Goal: Information Seeking & Learning: Find specific page/section

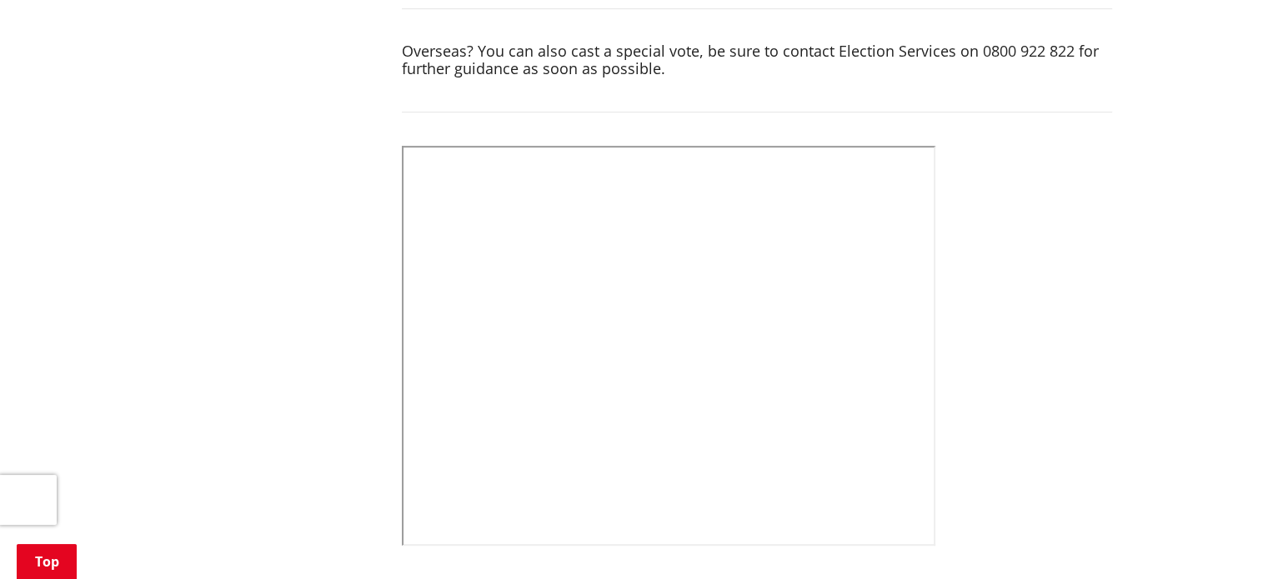
scroll to position [333, 0]
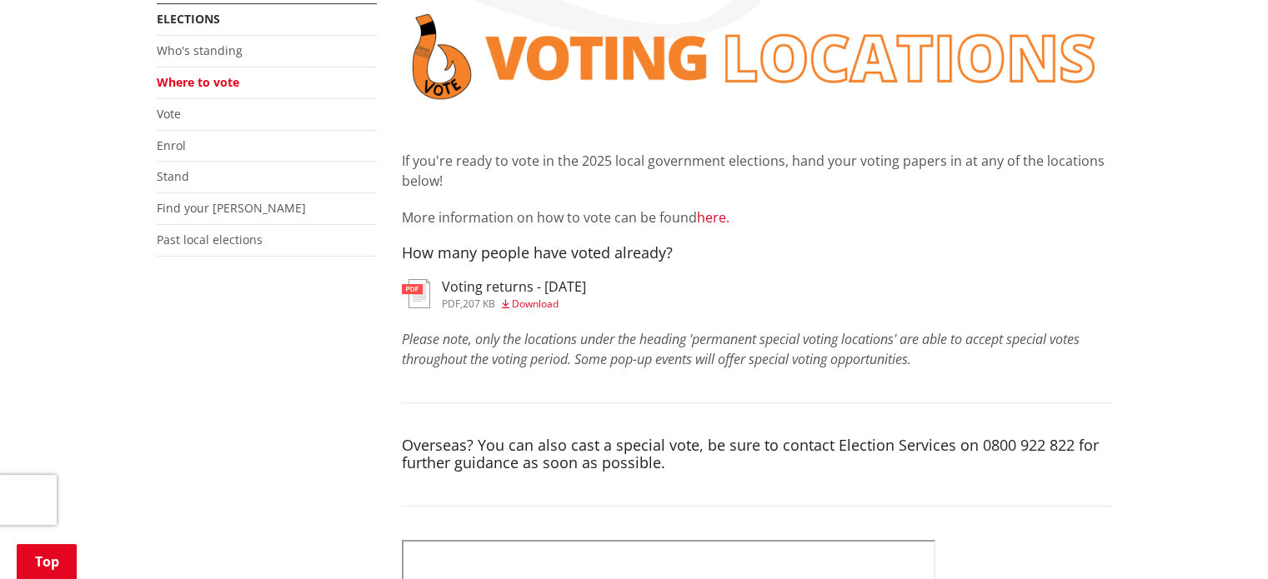
click at [708, 216] on link "here." at bounding box center [713, 217] width 33 height 18
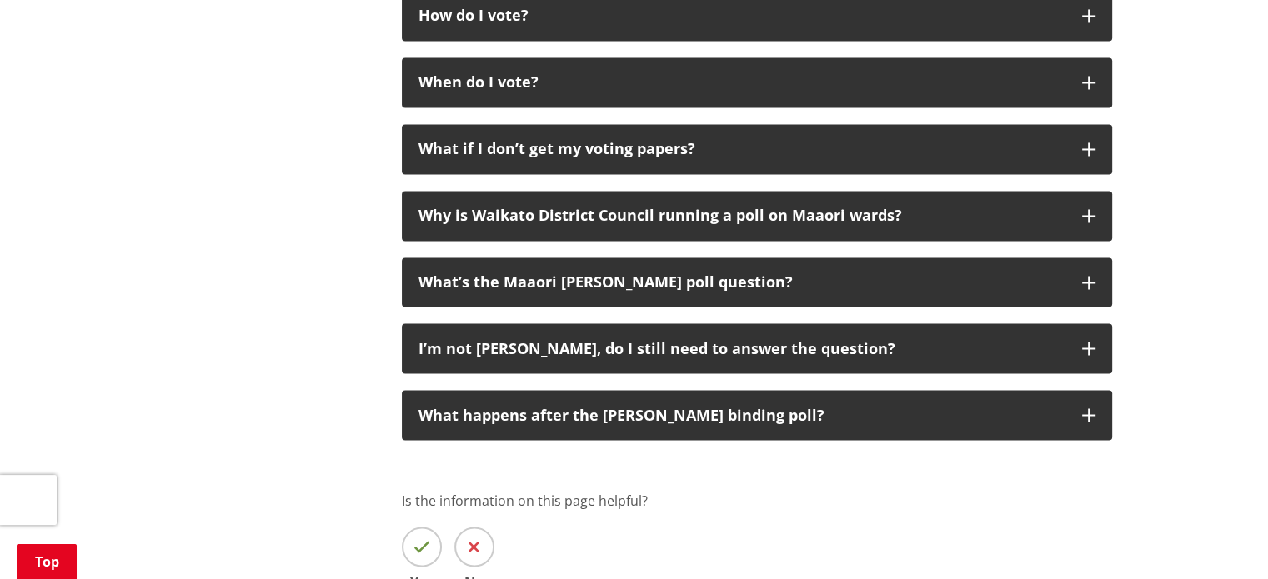
scroll to position [2750, 0]
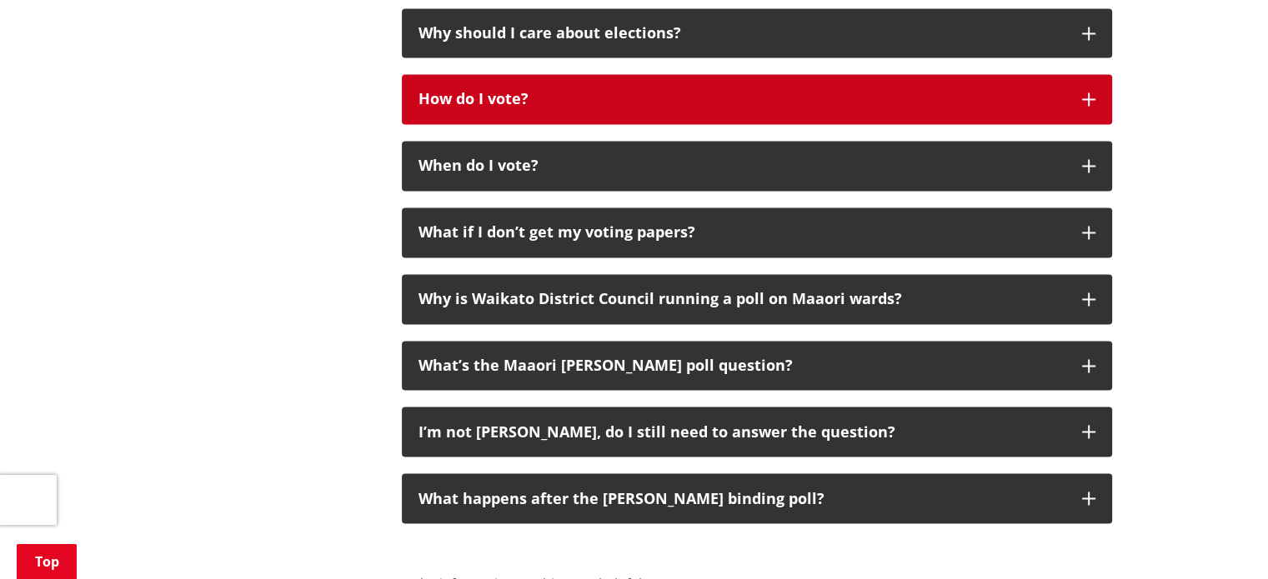
click at [671, 99] on div "How do I vote?" at bounding box center [741, 99] width 647 height 17
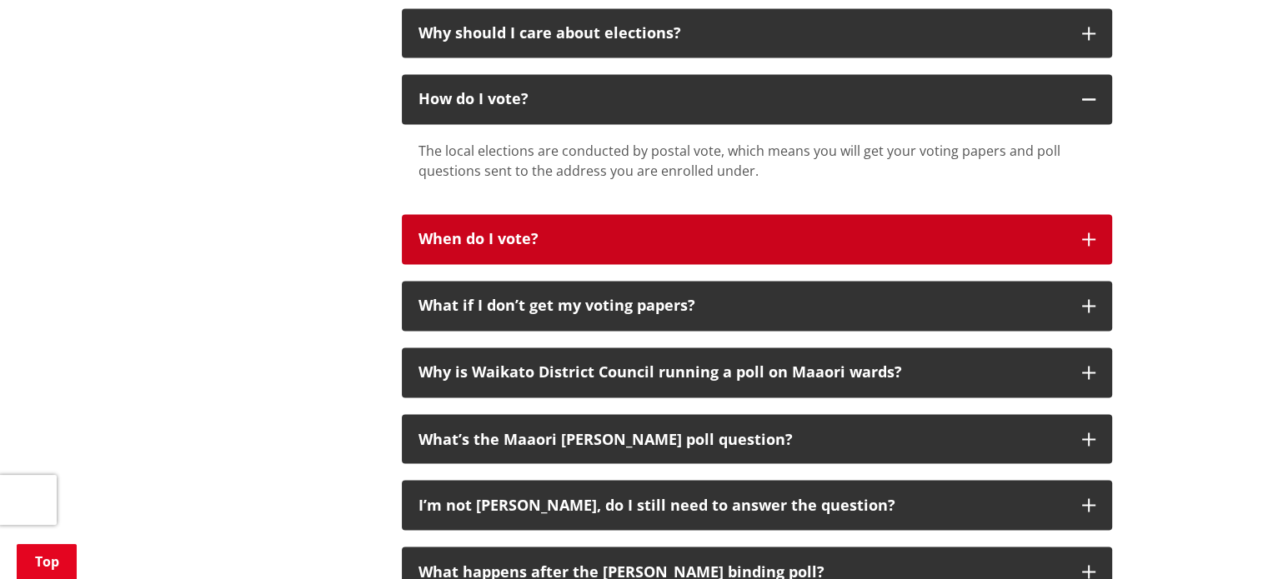
click at [653, 243] on div "When do I vote?" at bounding box center [741, 239] width 647 height 17
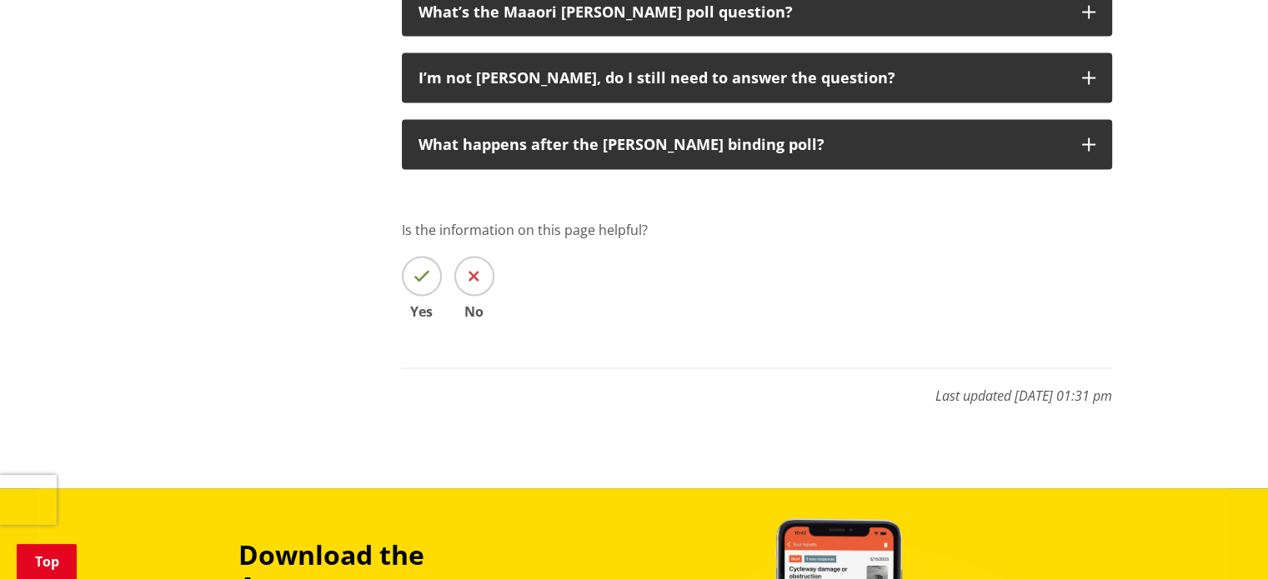
scroll to position [3167, 0]
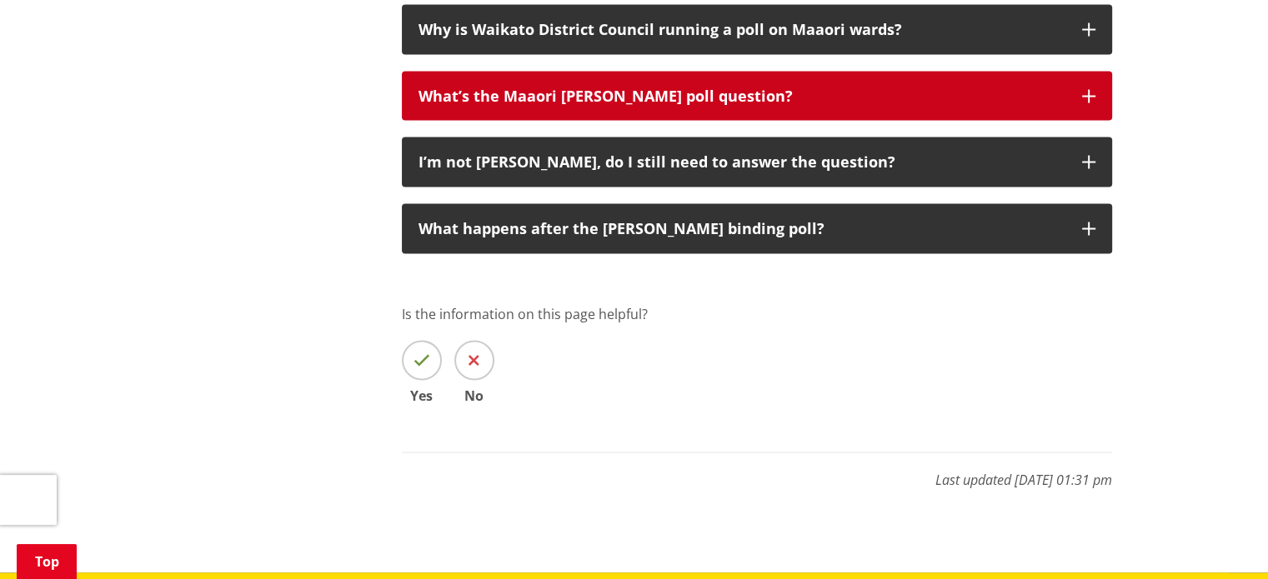
click at [817, 93] on div "What’s the Maaori [PERSON_NAME] poll question?" at bounding box center [741, 96] width 647 height 17
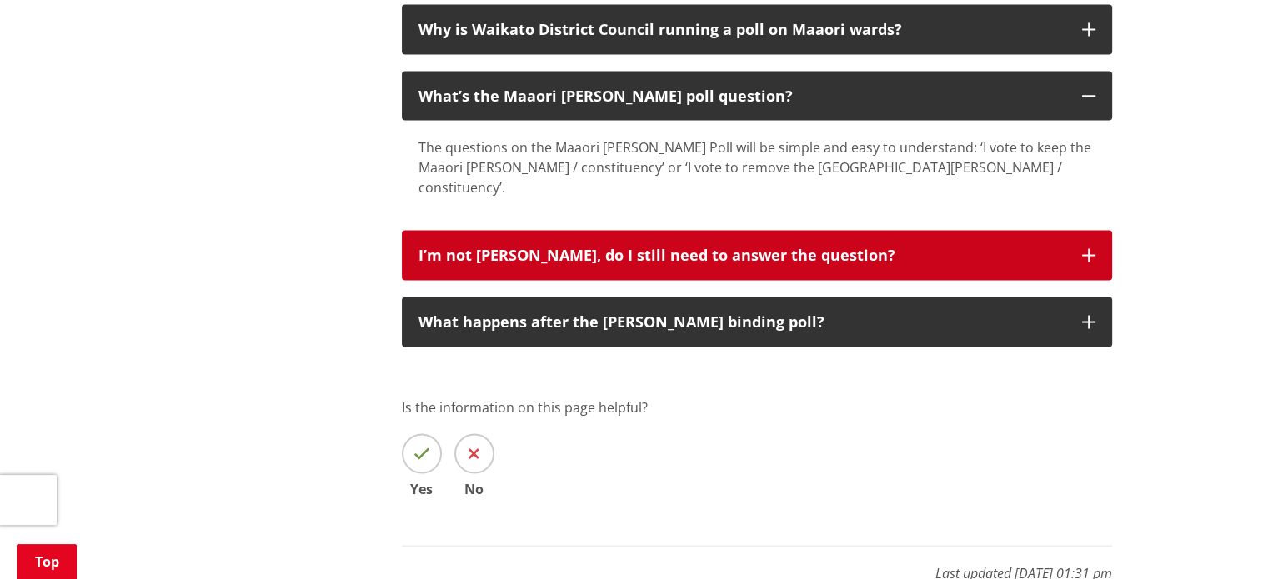
click at [539, 246] on button "I’m not [PERSON_NAME], do I still need to answer the question?" at bounding box center [757, 255] width 710 height 50
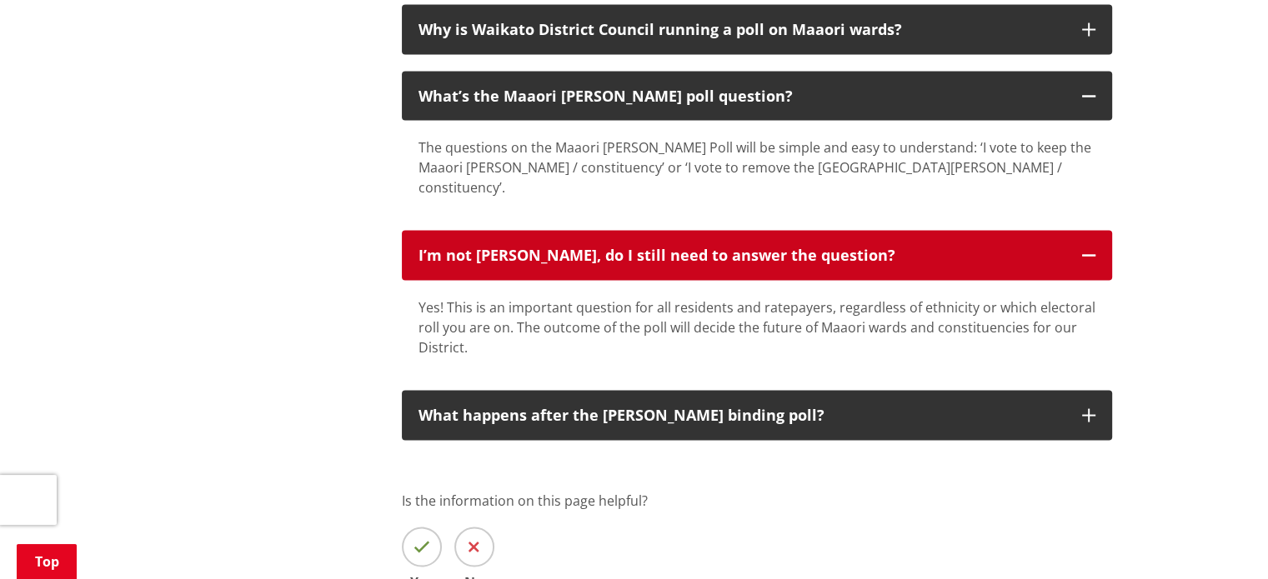
click at [537, 246] on button "I’m not [PERSON_NAME], do I still need to answer the question?" at bounding box center [757, 255] width 710 height 50
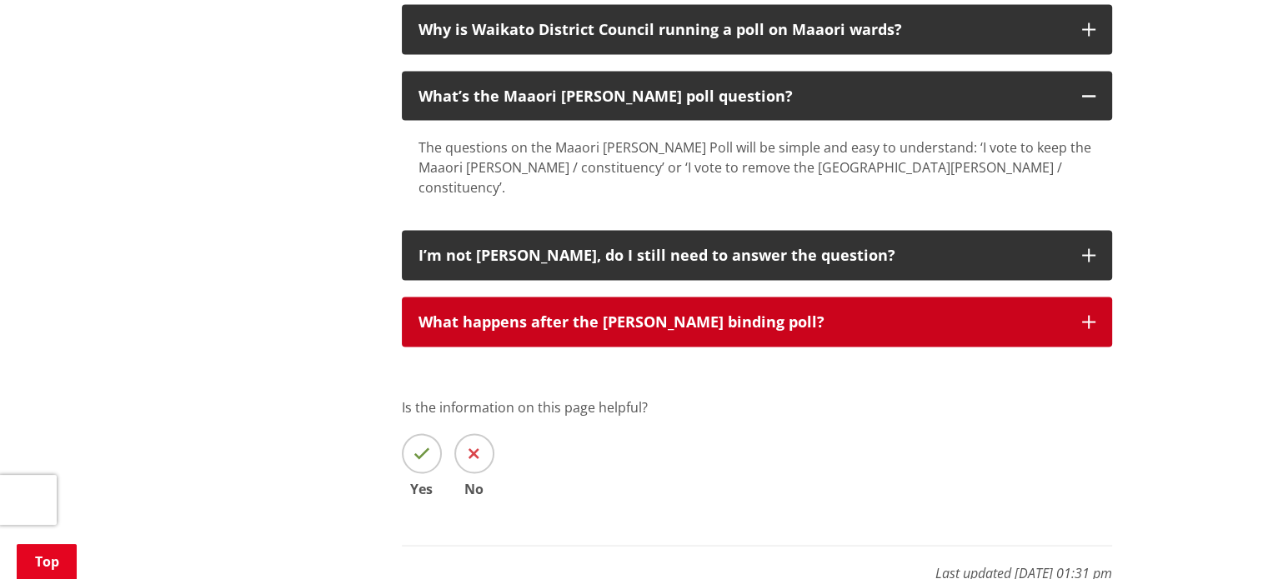
click at [569, 313] on div "What happens after the [PERSON_NAME] binding poll?" at bounding box center [741, 321] width 647 height 17
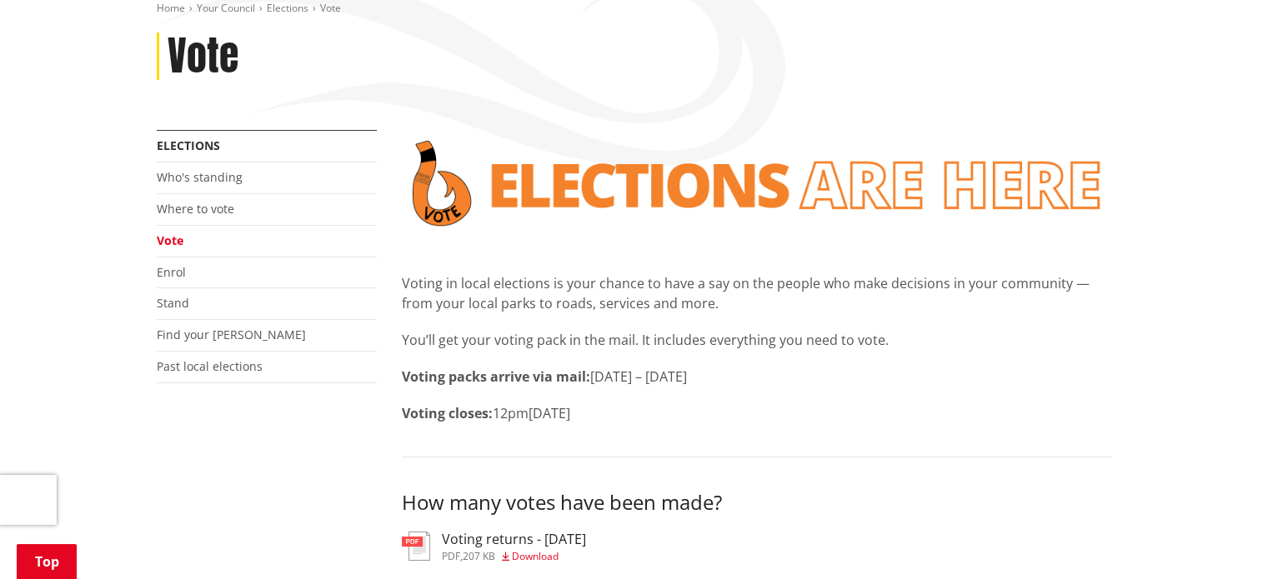
scroll to position [167, 0]
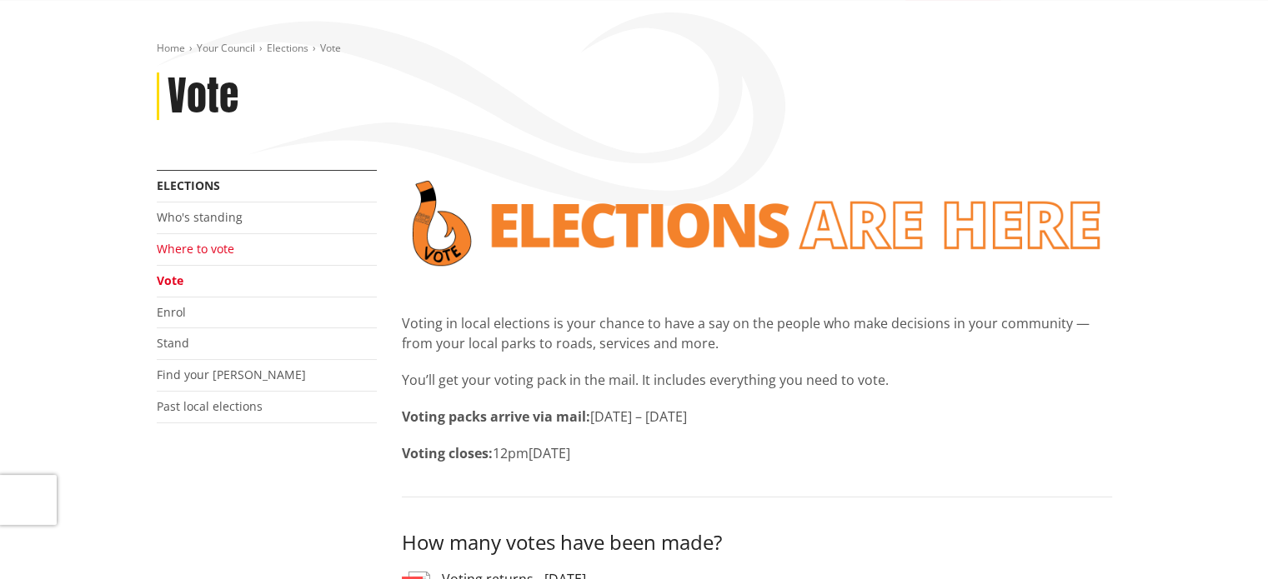
click at [197, 247] on link "Where to vote" at bounding box center [196, 249] width 78 height 16
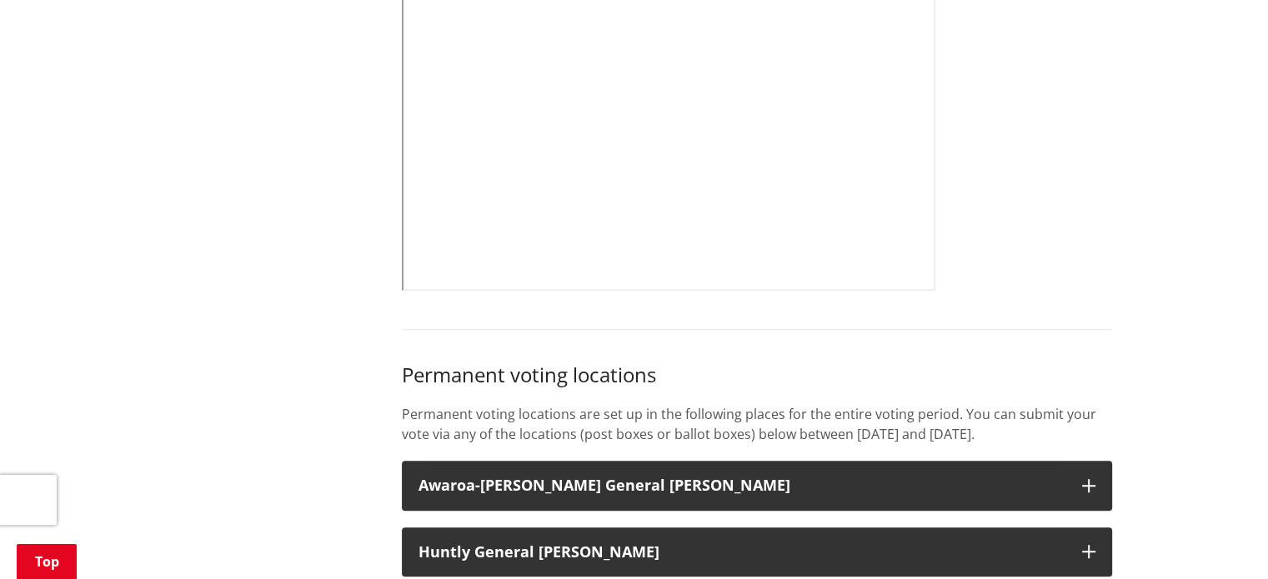
scroll to position [917, 0]
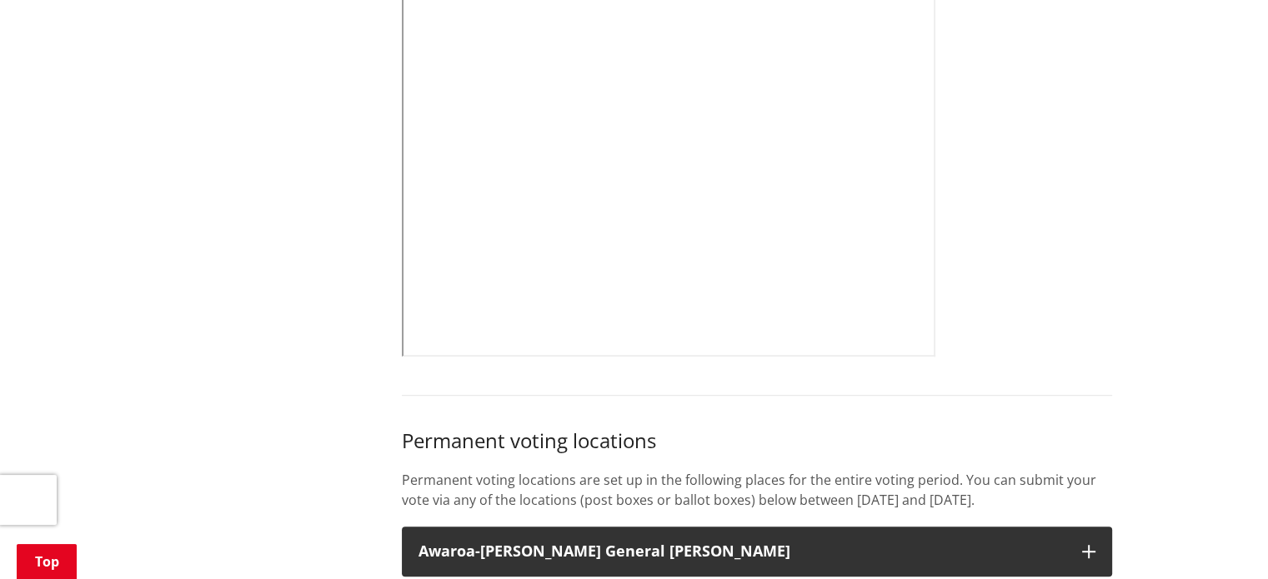
drag, startPoint x: 1140, startPoint y: 419, endPoint x: 1133, endPoint y: 114, distance: 305.1
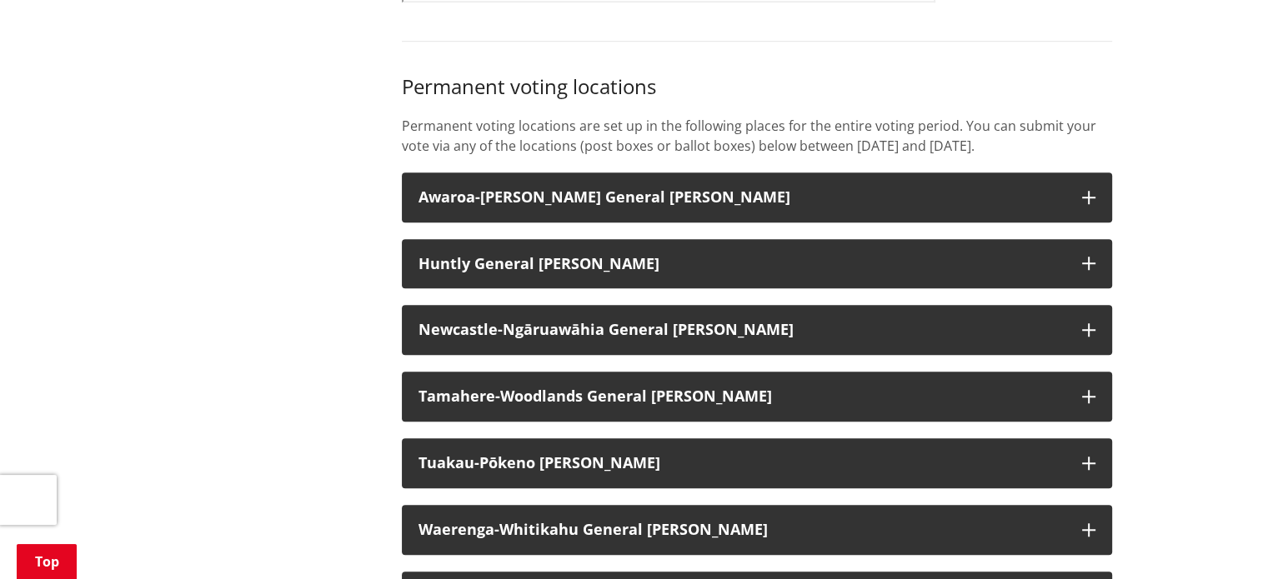
scroll to position [1417, 0]
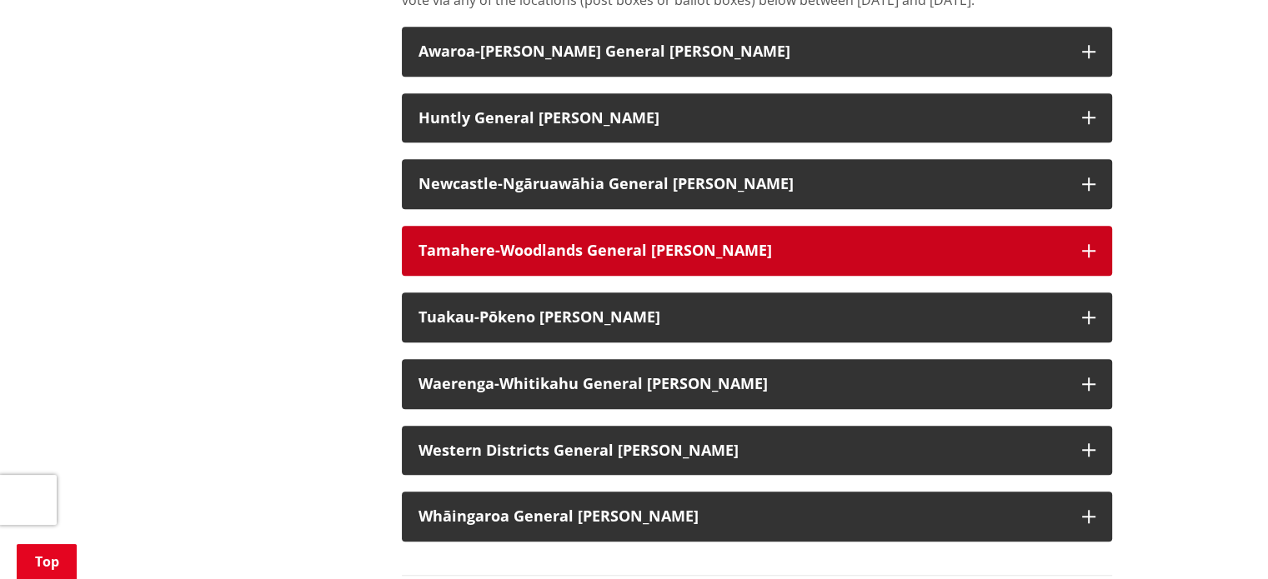
click at [786, 258] on button "Tamahere-Woodlands General [PERSON_NAME]" at bounding box center [757, 251] width 710 height 50
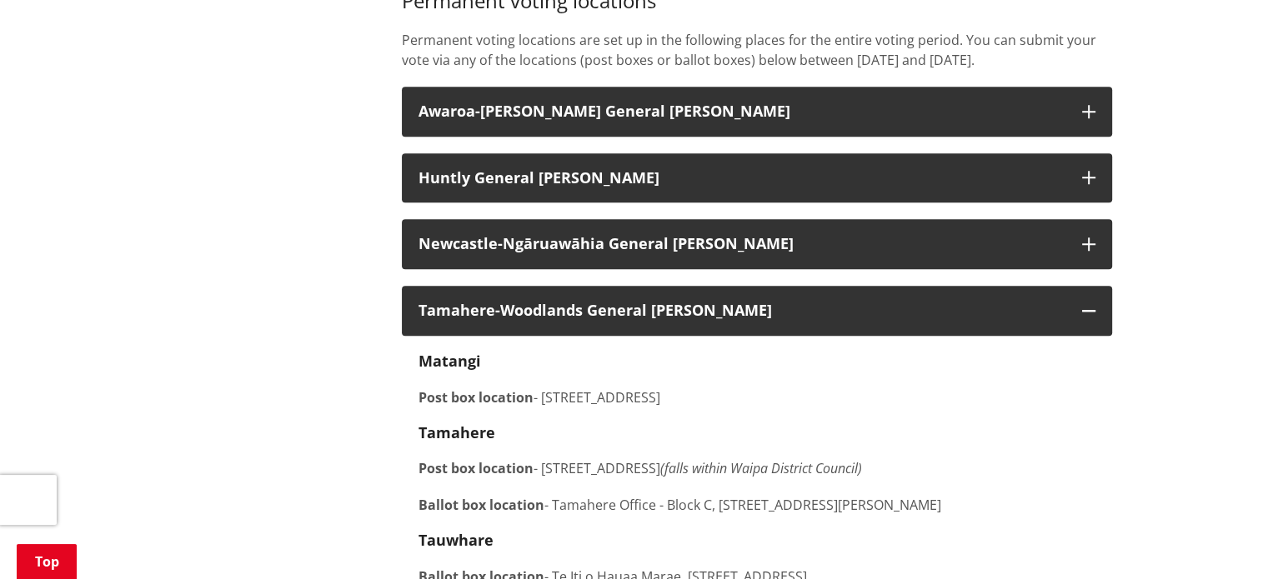
scroll to position [1333, 0]
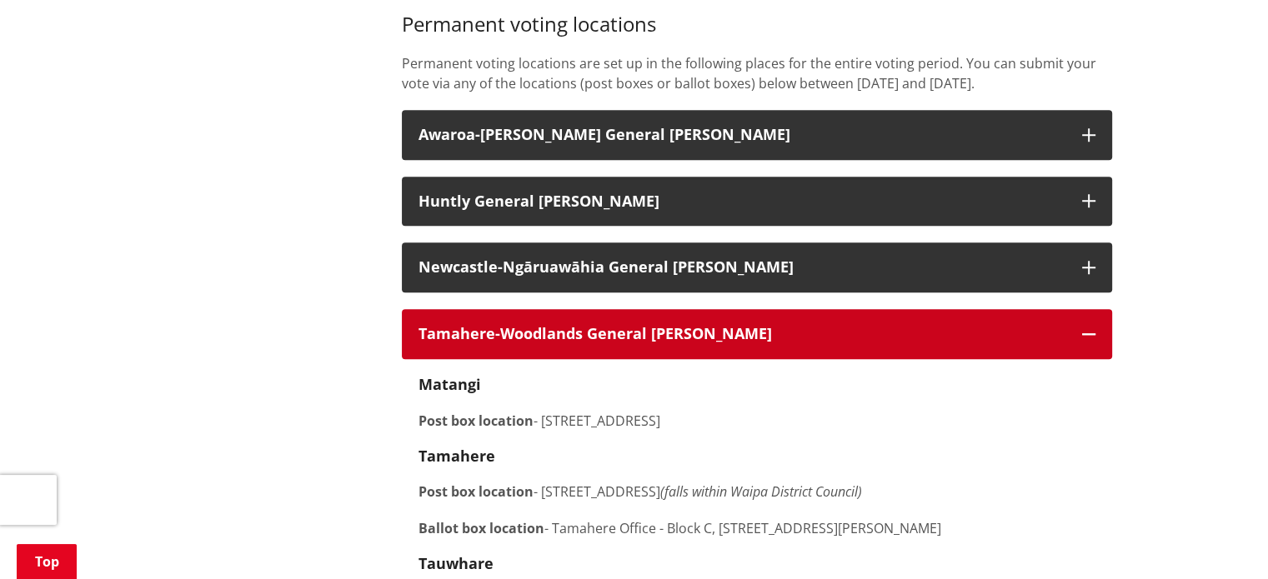
click at [1092, 341] on icon "button" at bounding box center [1088, 334] width 13 height 13
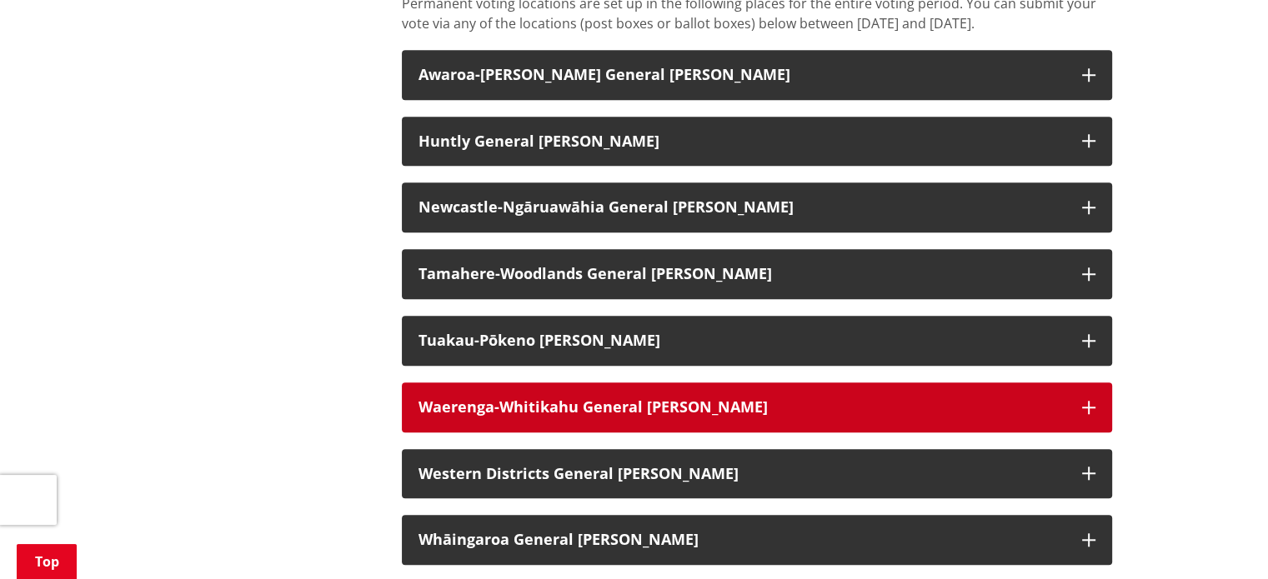
scroll to position [1417, 0]
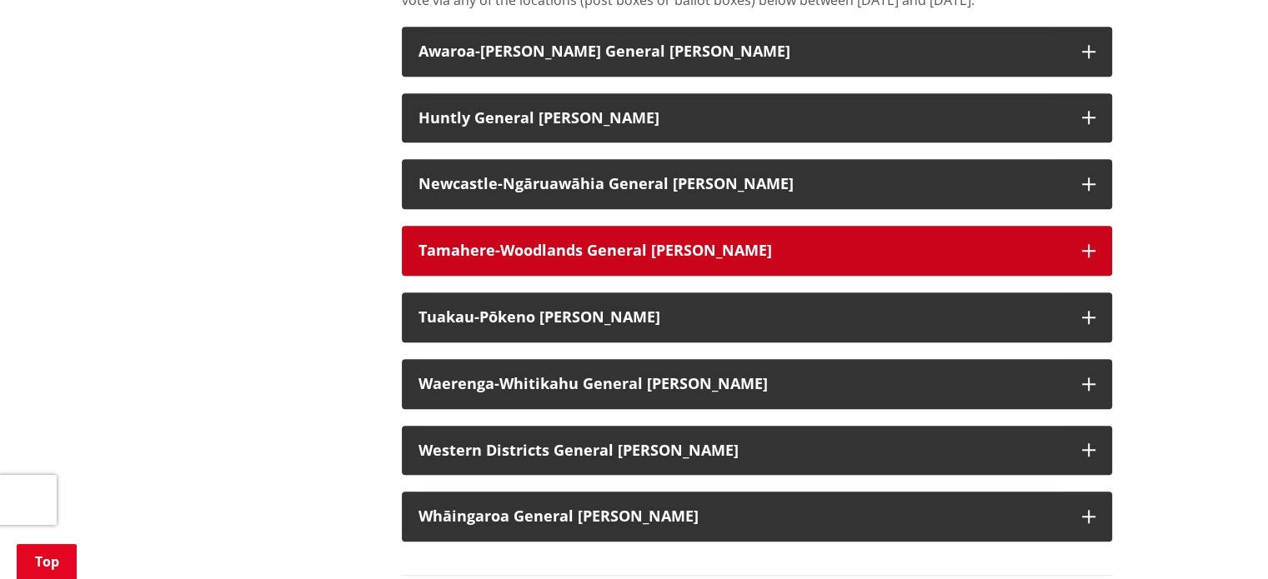
click at [589, 276] on button "Tamahere-Woodlands General [PERSON_NAME]" at bounding box center [757, 251] width 710 height 50
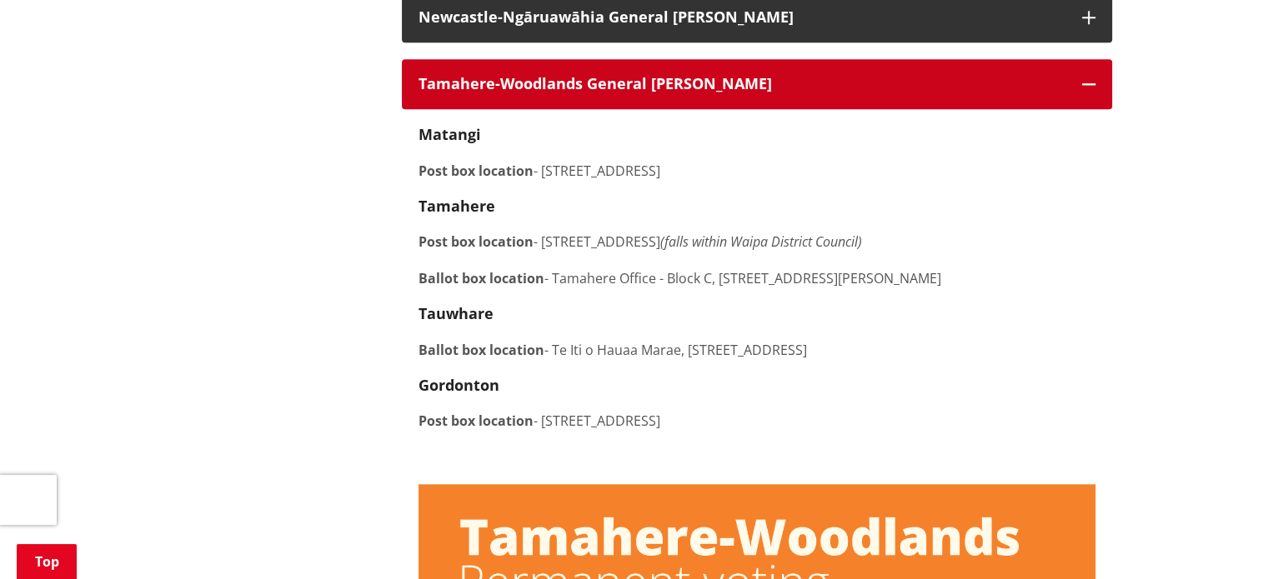
scroll to position [1667, 0]
